Goal: Navigation & Orientation: Find specific page/section

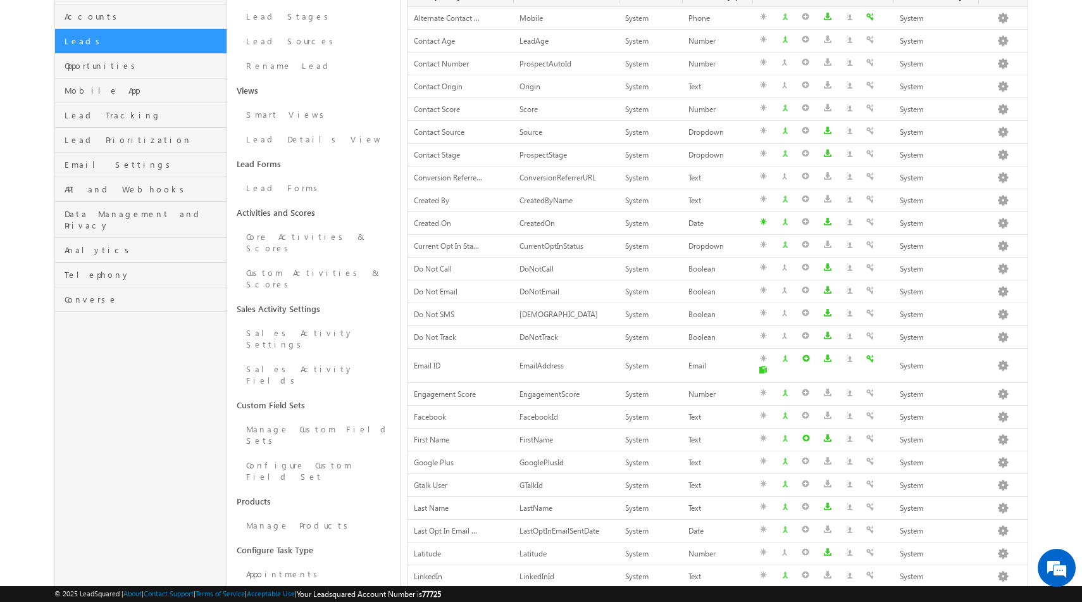
scroll to position [167, 0]
click at [292, 323] on link "Sales Activity Settings" at bounding box center [313, 341] width 173 height 36
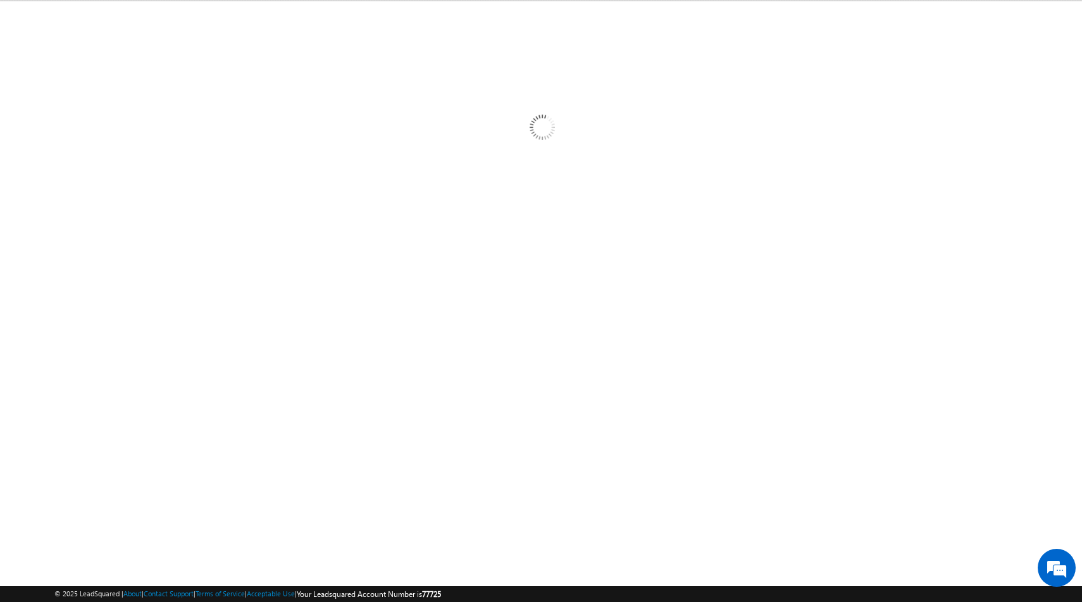
scroll to position [29, 0]
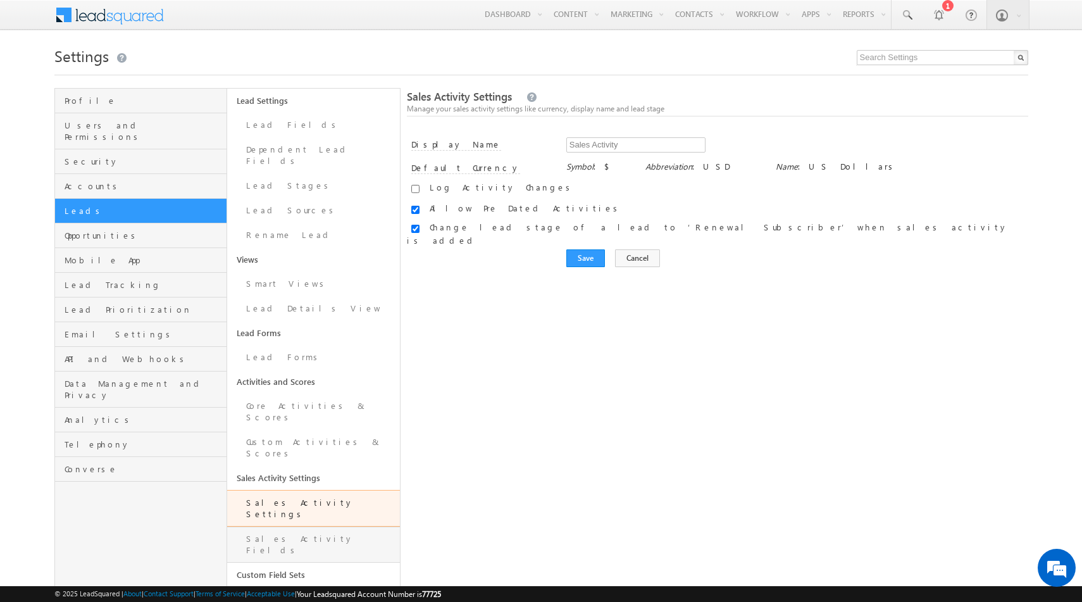
click at [295, 526] on link "Sales Activity Fields" at bounding box center [313, 544] width 173 height 36
